Goal: Task Accomplishment & Management: Manage account settings

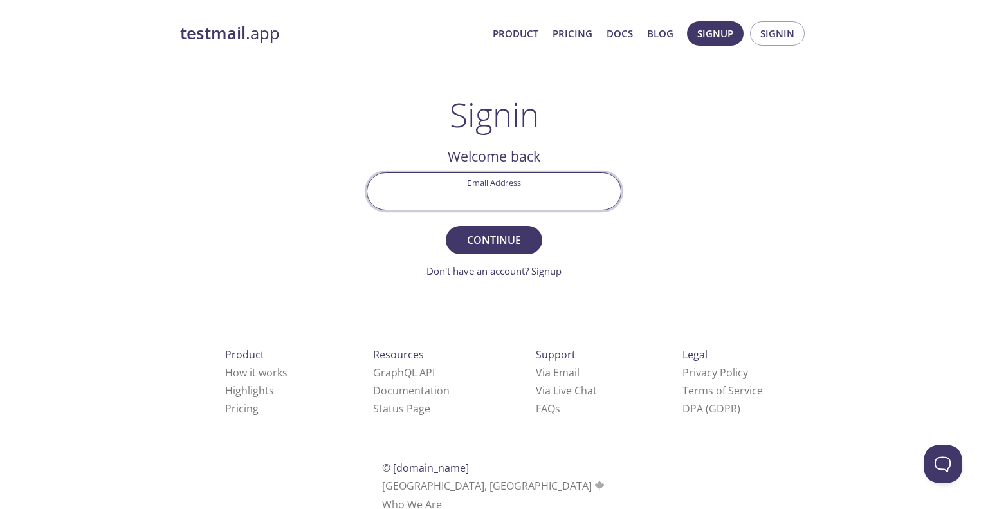
click at [458, 198] on input "Email Address" at bounding box center [493, 191] width 253 height 37
type input "[EMAIL_ADDRESS][PERSON_NAME][DOMAIN_NAME]"
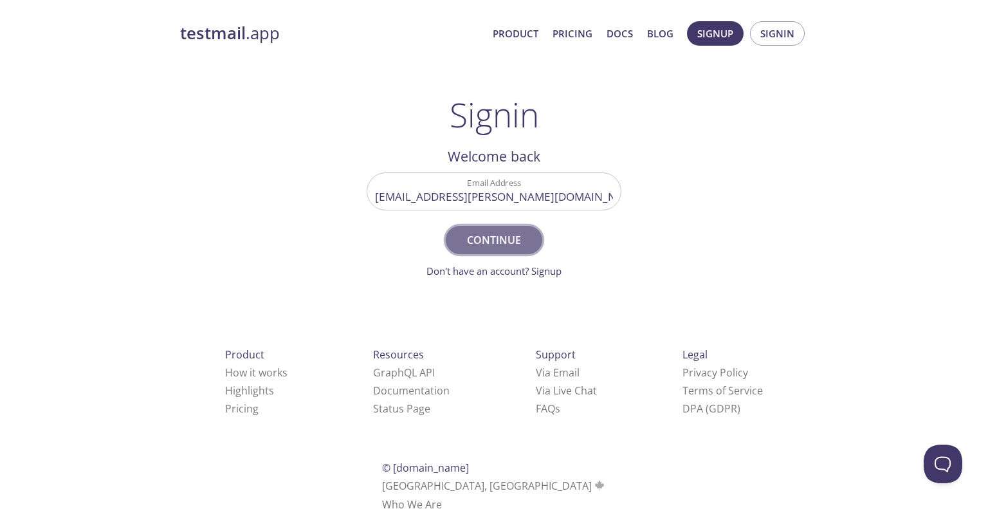
click at [493, 241] on span "Continue" at bounding box center [494, 240] width 68 height 18
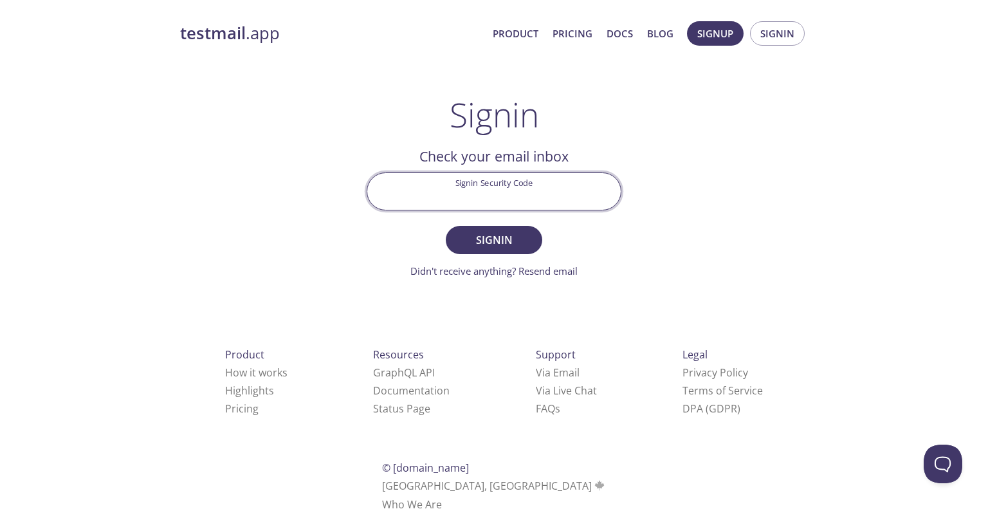
drag, startPoint x: 486, startPoint y: 197, endPoint x: 486, endPoint y: 208, distance: 10.3
click at [486, 197] on input "Signin Security Code" at bounding box center [493, 191] width 253 height 37
paste input "QU81ZHC"
type input "QU81ZHC"
click at [500, 235] on span "Signin" at bounding box center [494, 240] width 68 height 18
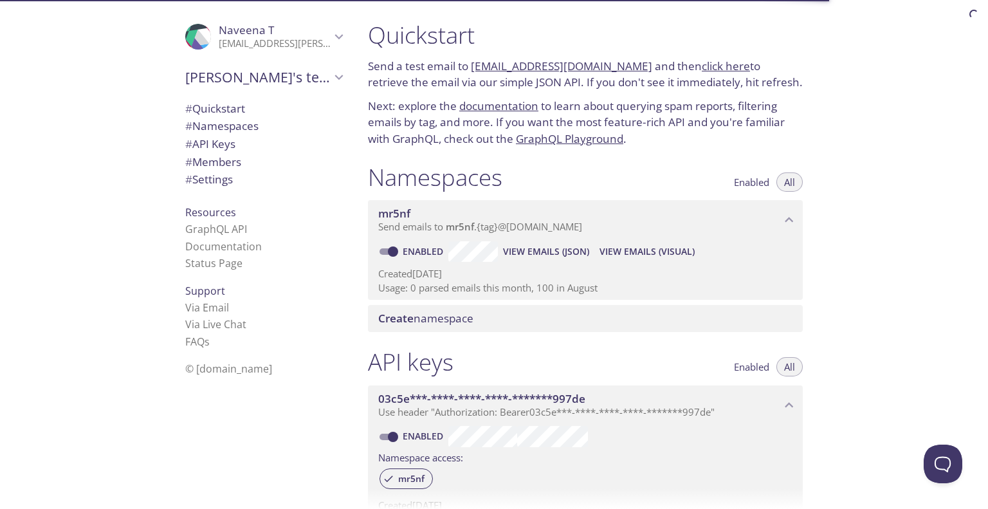
click at [416, 288] on p "Usage: 0 parsed emails this month, 100 in August" at bounding box center [585, 288] width 414 height 14
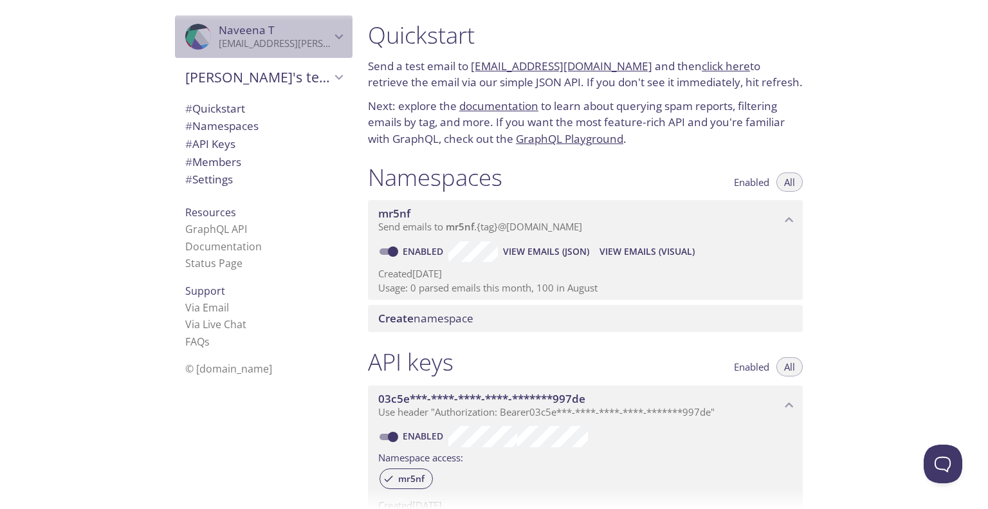
click at [284, 44] on p "[EMAIL_ADDRESS][PERSON_NAME][DOMAIN_NAME]" at bounding box center [275, 43] width 112 height 13
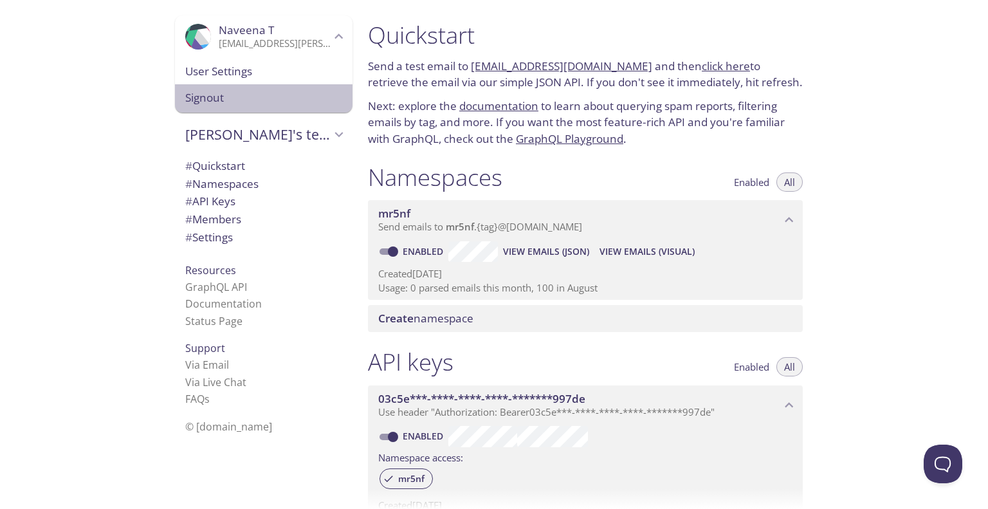
click at [201, 96] on span "Signout" at bounding box center [263, 97] width 157 height 17
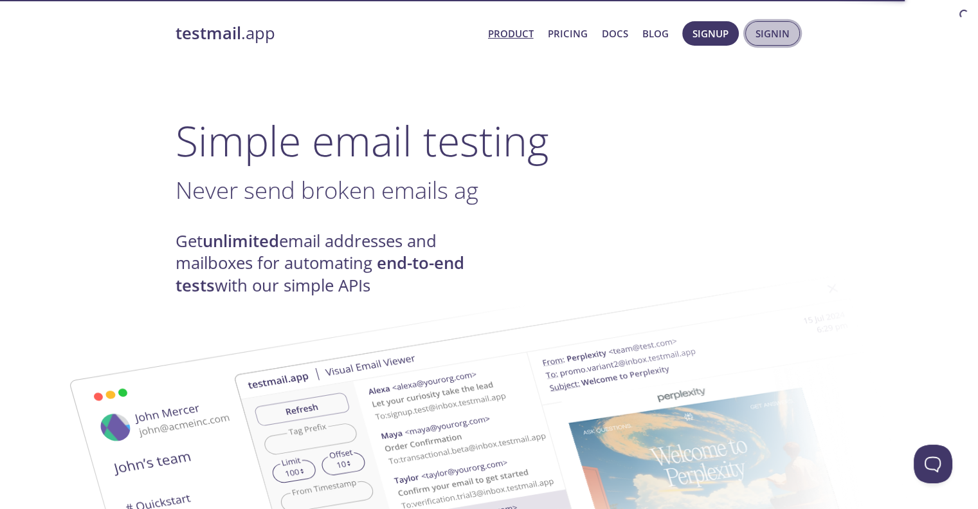
click at [767, 34] on span "Signin" at bounding box center [773, 33] width 34 height 17
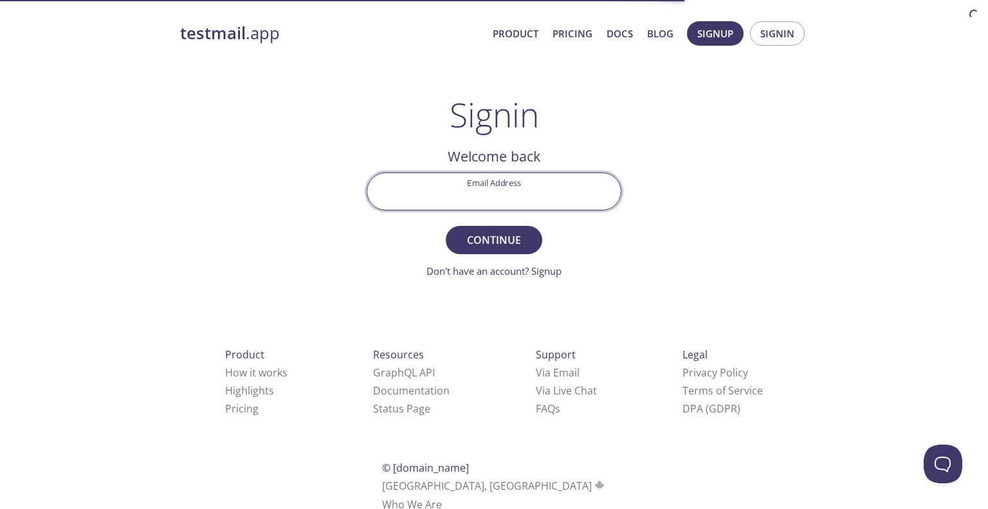
drag, startPoint x: 534, startPoint y: 197, endPoint x: 530, endPoint y: 206, distance: 10.4
click at [534, 197] on input "Email Address" at bounding box center [493, 191] width 253 height 37
type input "[EMAIL_ADDRESS][PERSON_NAME][DOMAIN_NAME]"
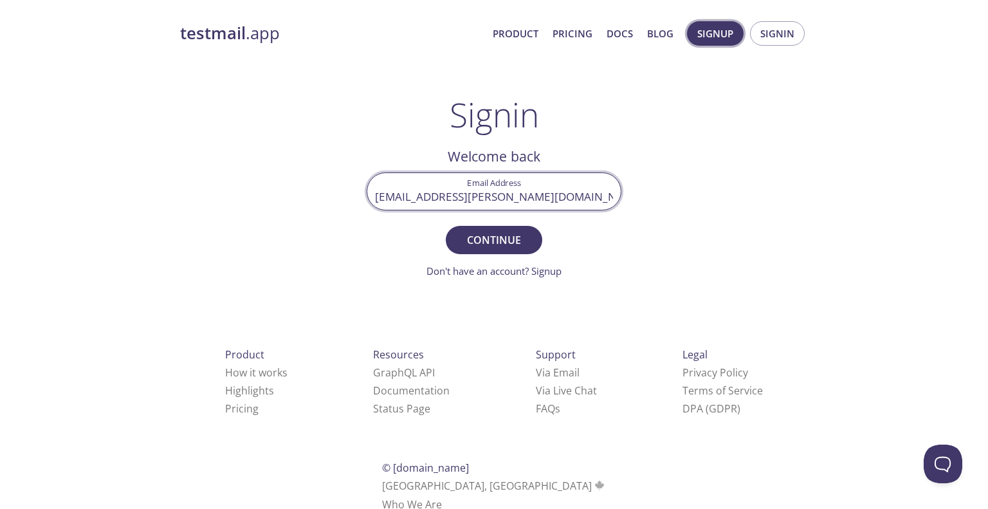
click at [697, 41] on button "Signup" at bounding box center [715, 33] width 57 height 24
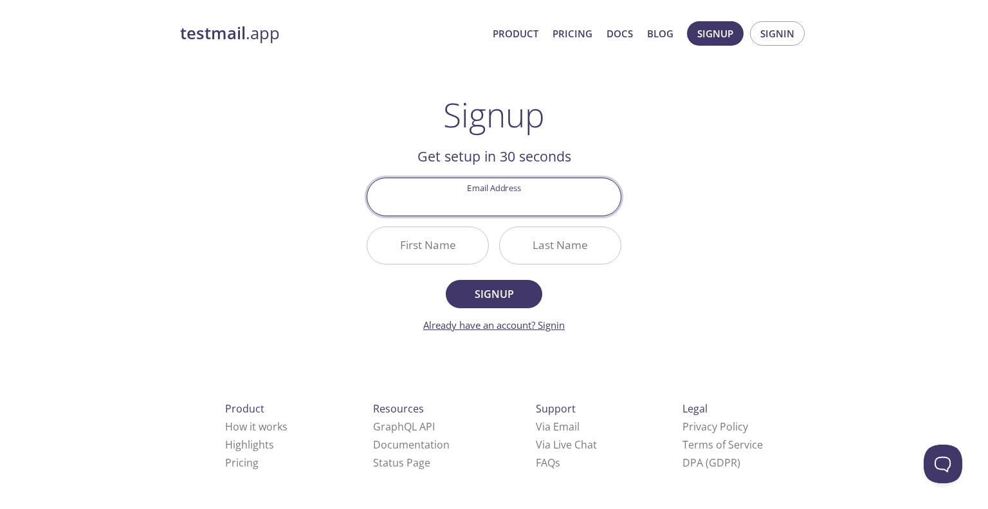
click at [554, 326] on link "Already have an account? Signin" at bounding box center [494, 324] width 142 height 13
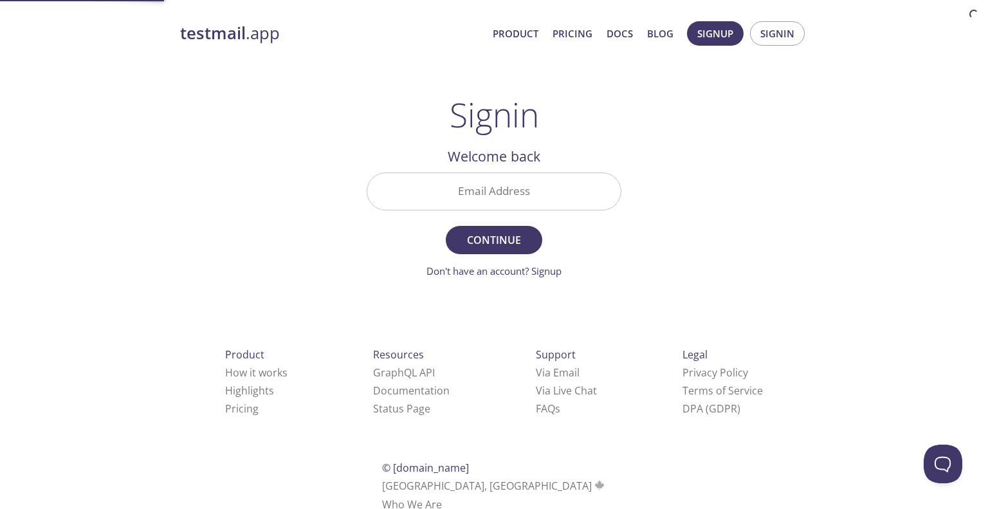
click at [544, 193] on input "Email Address" at bounding box center [493, 191] width 253 height 37
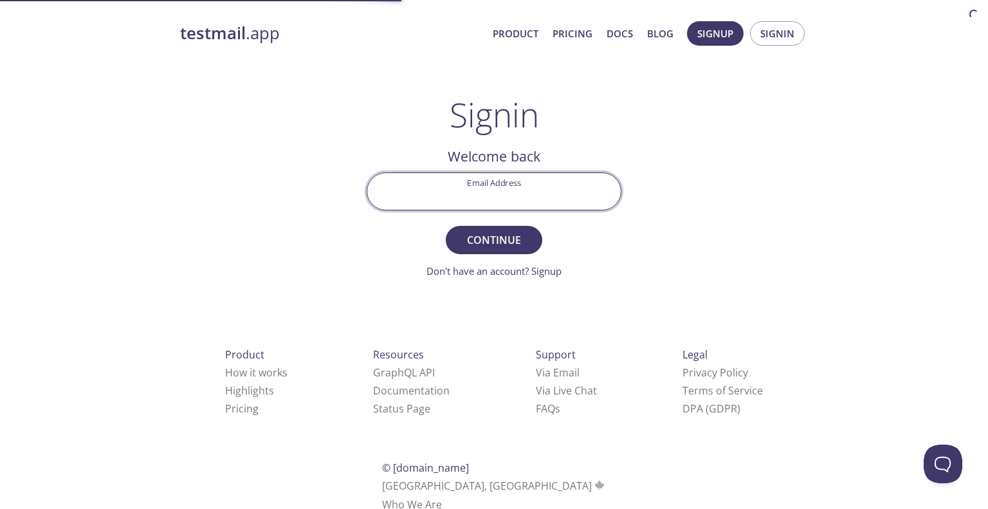
type input "[EMAIL_ADDRESS][PERSON_NAME][DOMAIN_NAME]"
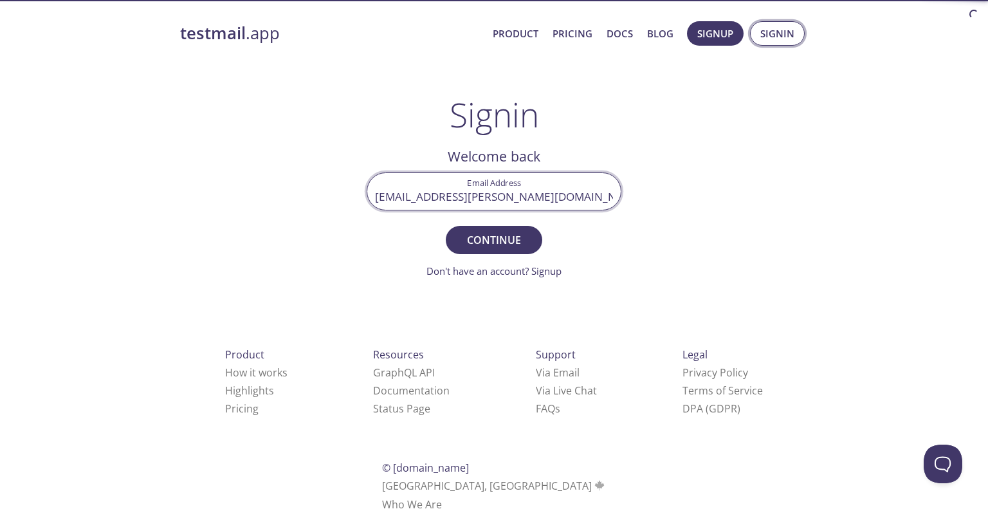
click at [780, 28] on span "Signin" at bounding box center [777, 33] width 34 height 17
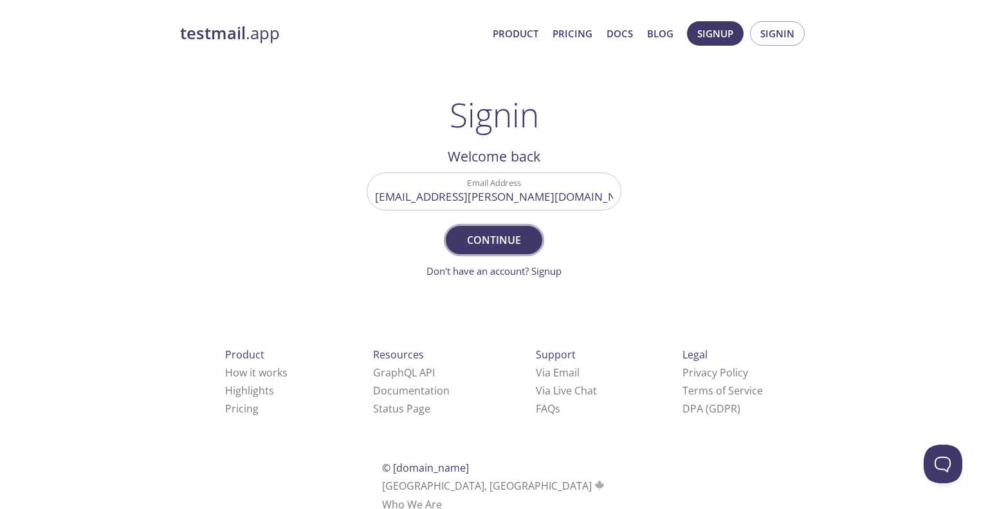
click at [510, 239] on span "Continue" at bounding box center [494, 240] width 68 height 18
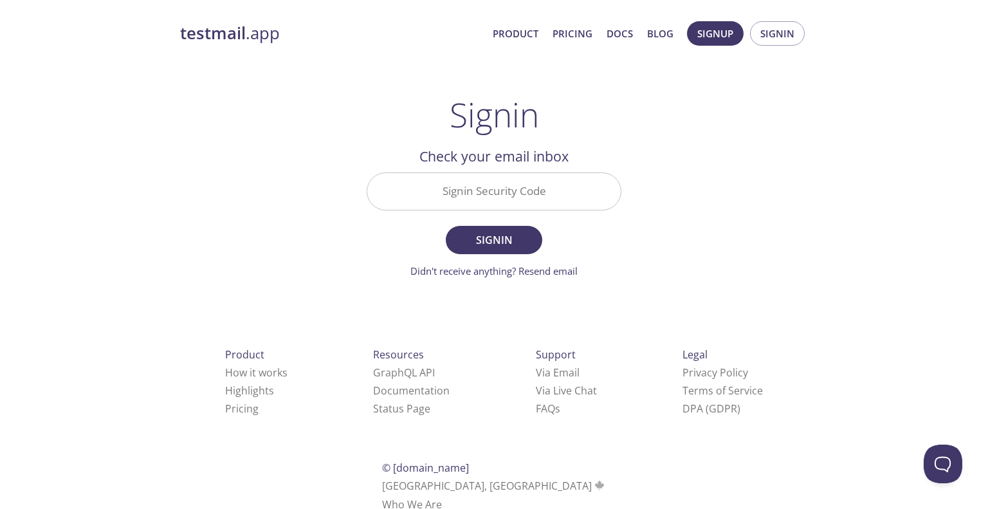
click at [475, 196] on input "Signin Security Code" at bounding box center [493, 191] width 253 height 37
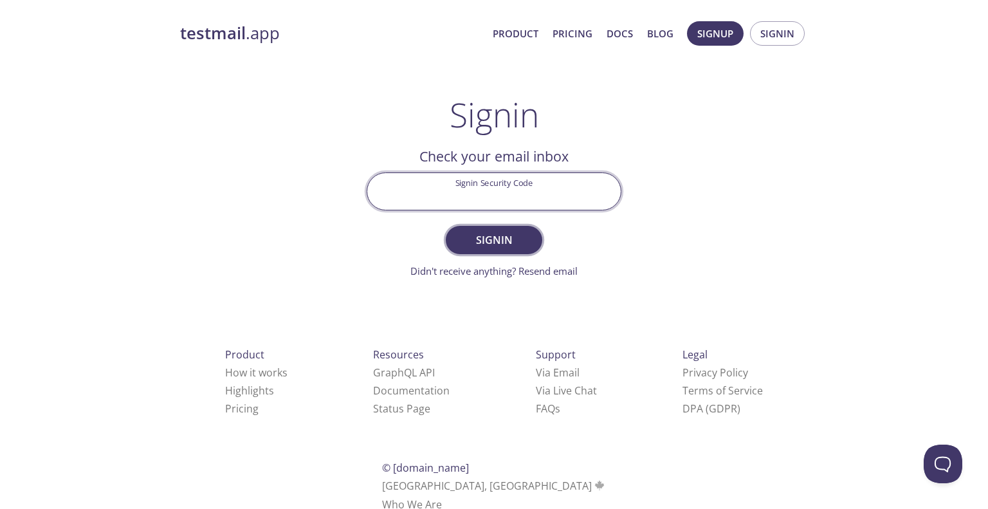
paste input "WNRS1Y7"
type input "WNRS1Y7"
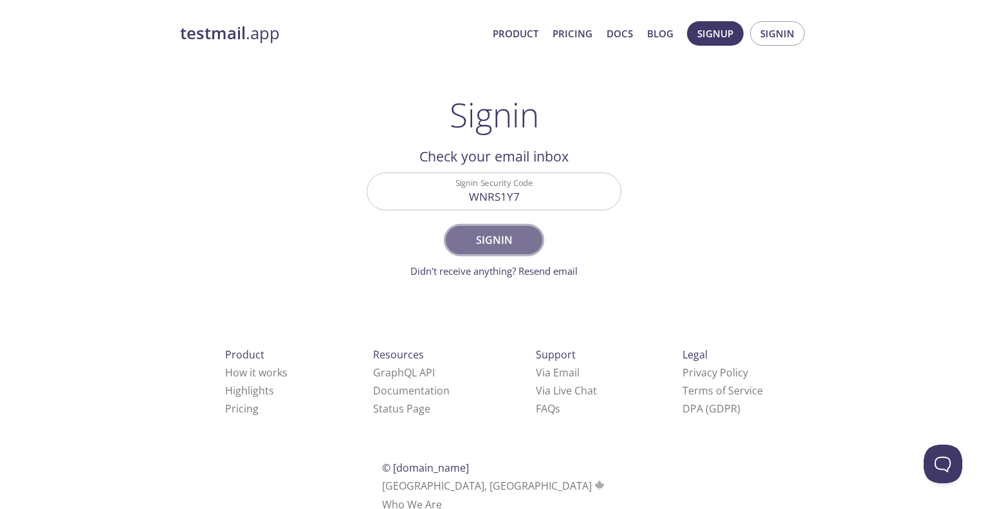
click at [512, 238] on span "Signin" at bounding box center [494, 240] width 68 height 18
